Goal: Communication & Community: Share content

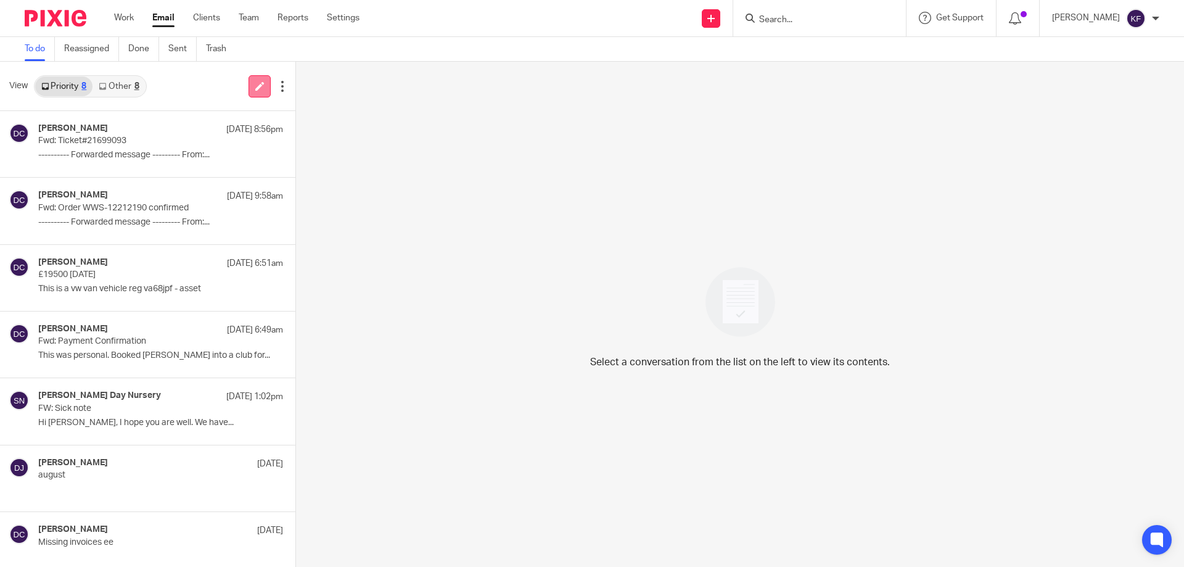
click at [255, 88] on icon at bounding box center [259, 85] width 9 height 9
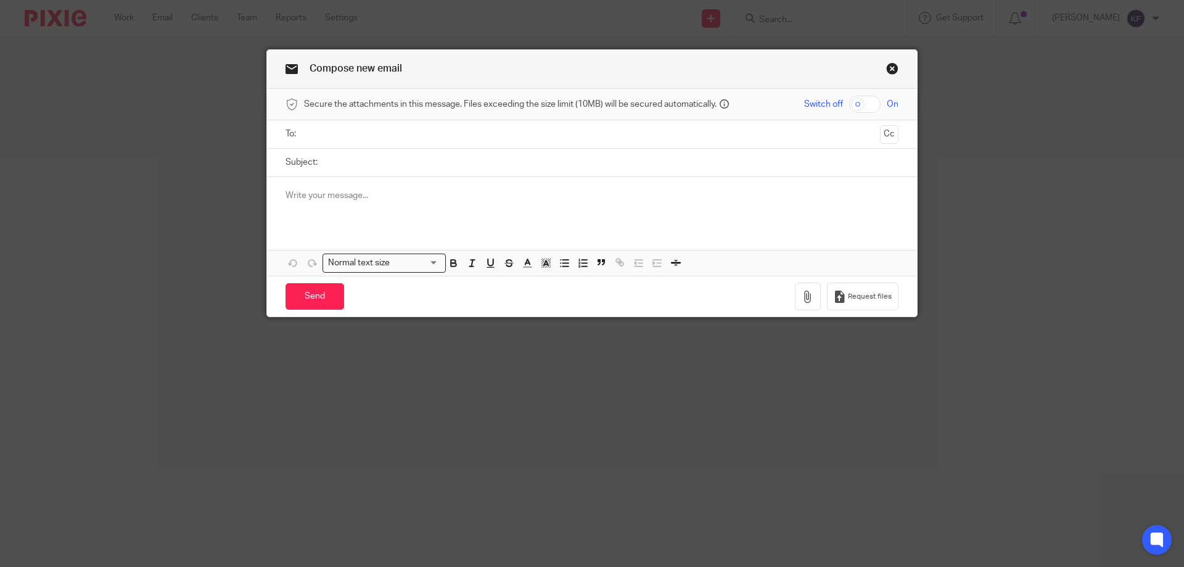
click at [385, 136] on input "text" at bounding box center [591, 134] width 567 height 14
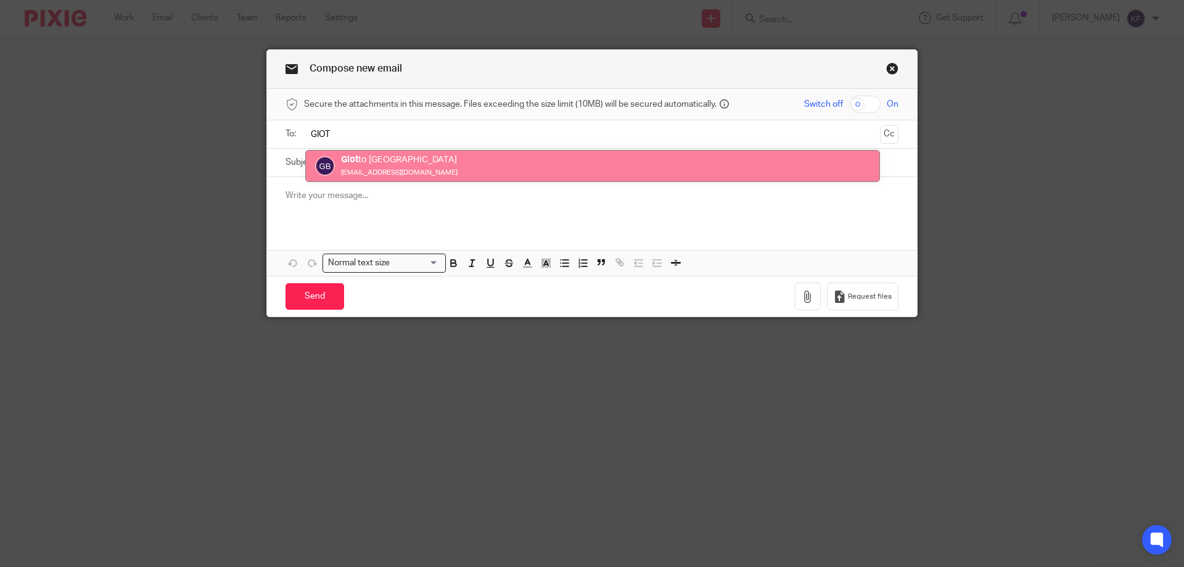
type input "GIOT"
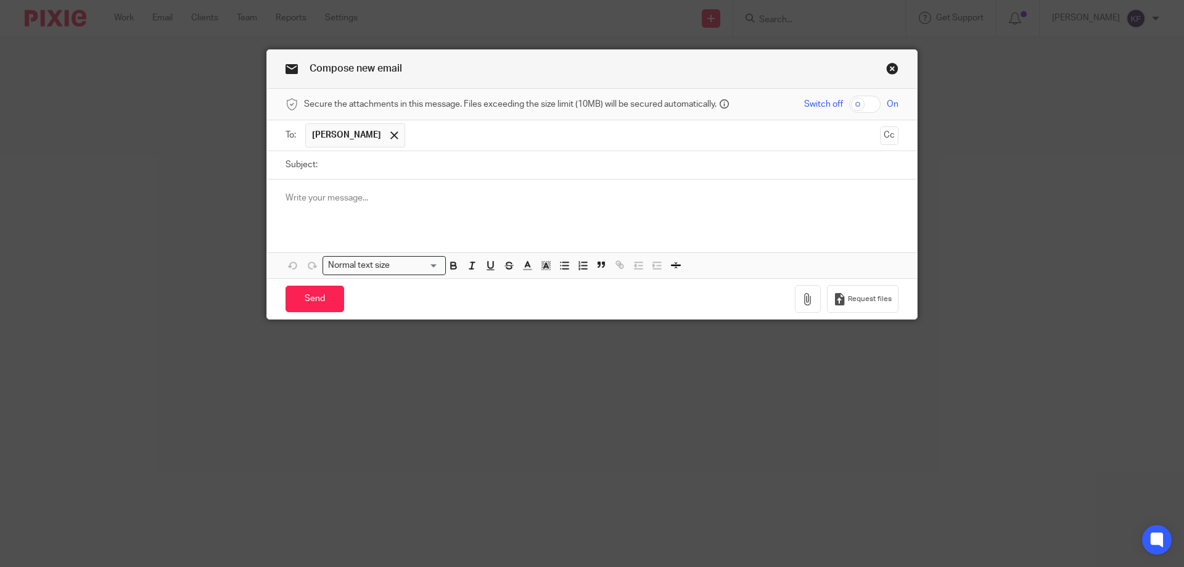
click at [403, 160] on input "Subject:" at bounding box center [611, 165] width 575 height 28
type input "w"
type input "Wages"
click at [380, 184] on div at bounding box center [592, 203] width 650 height 48
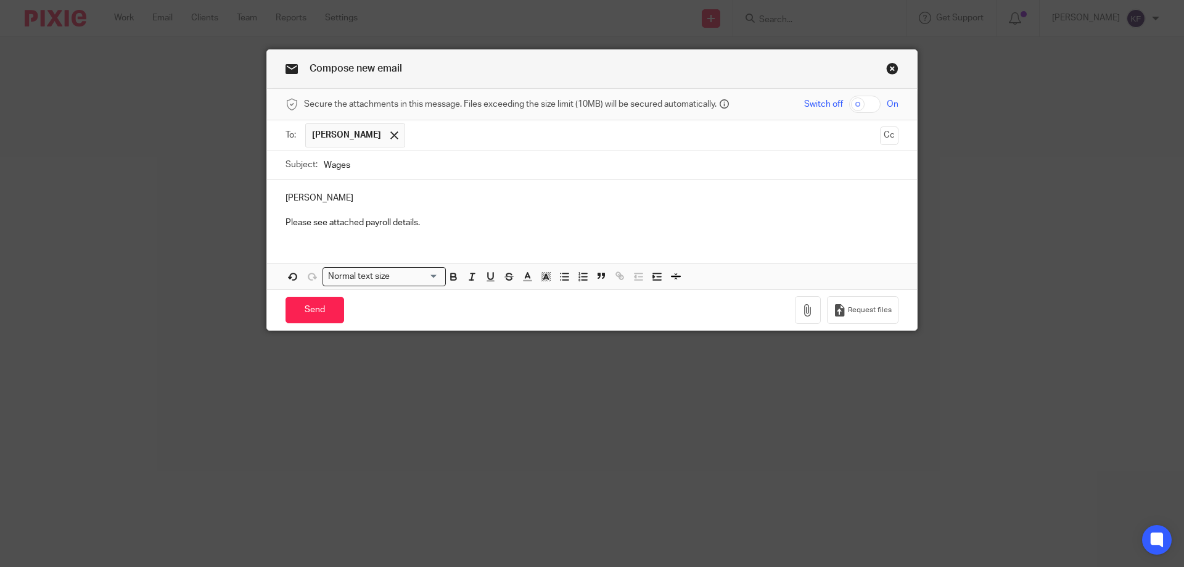
click at [870, 109] on input "checkbox" at bounding box center [864, 104] width 31 height 17
checkbox input "true"
click at [806, 316] on button "button" at bounding box center [808, 310] width 26 height 28
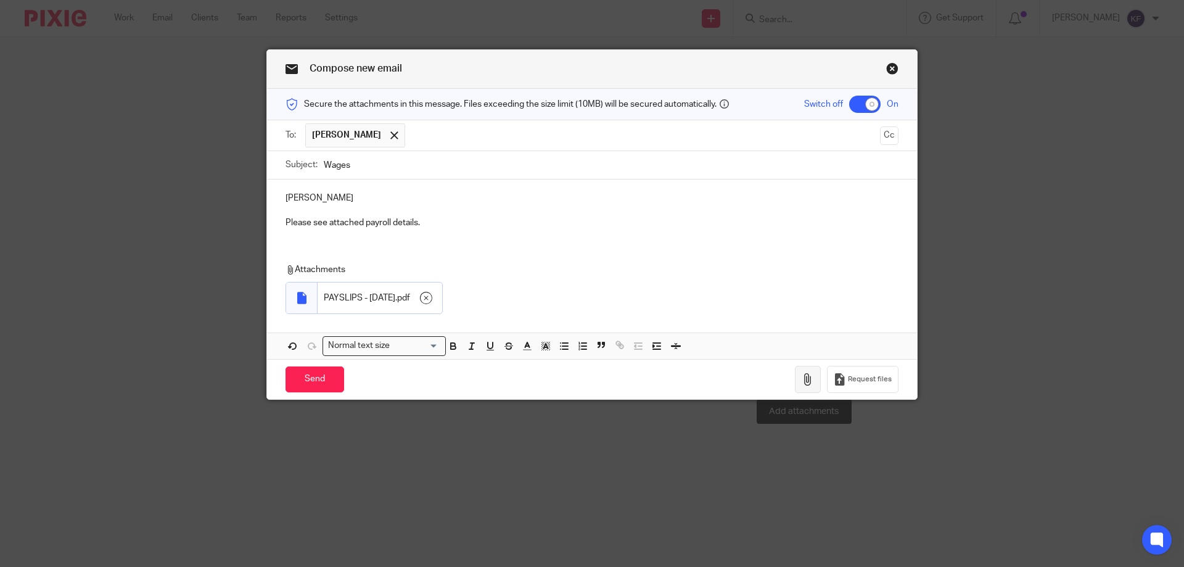
click at [808, 381] on icon "button" at bounding box center [808, 379] width 12 height 12
